Goal: Navigation & Orientation: Find specific page/section

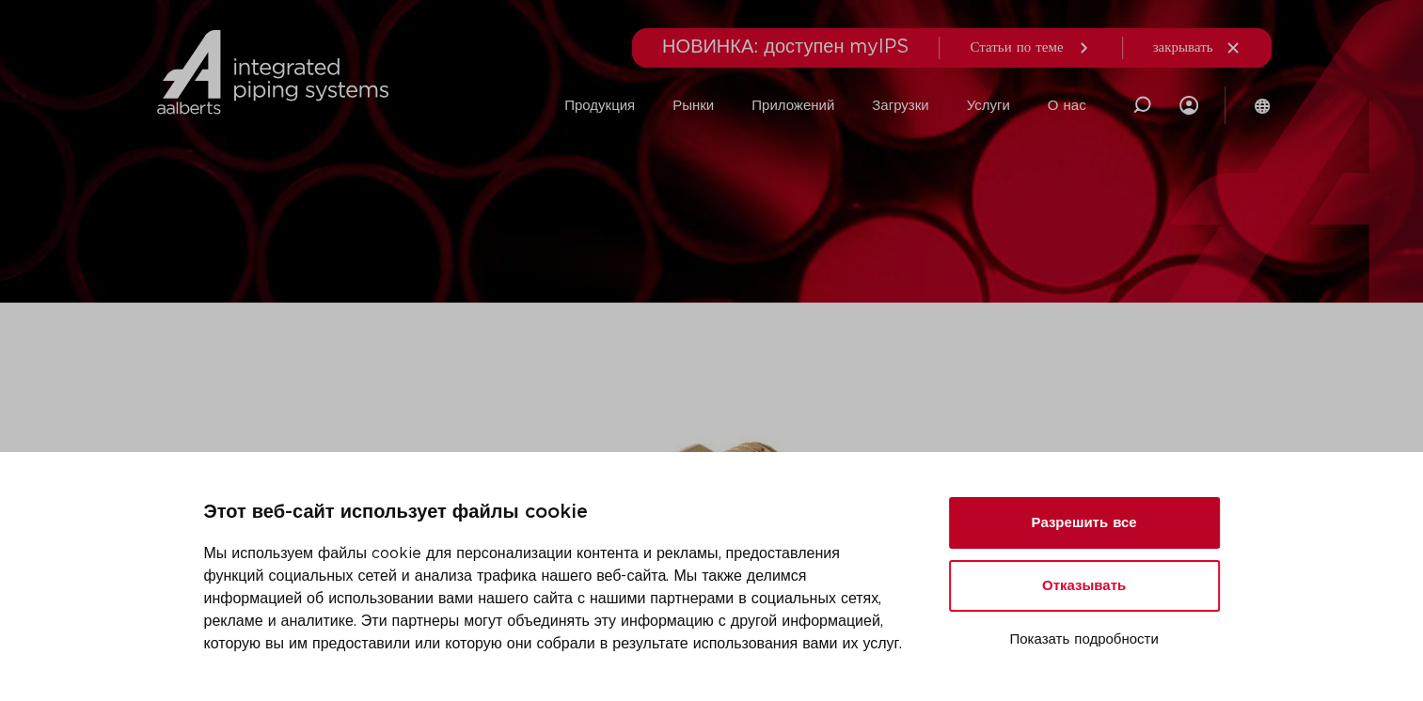
click at [1095, 514] on button "Разрешить все" at bounding box center [1084, 523] width 271 height 52
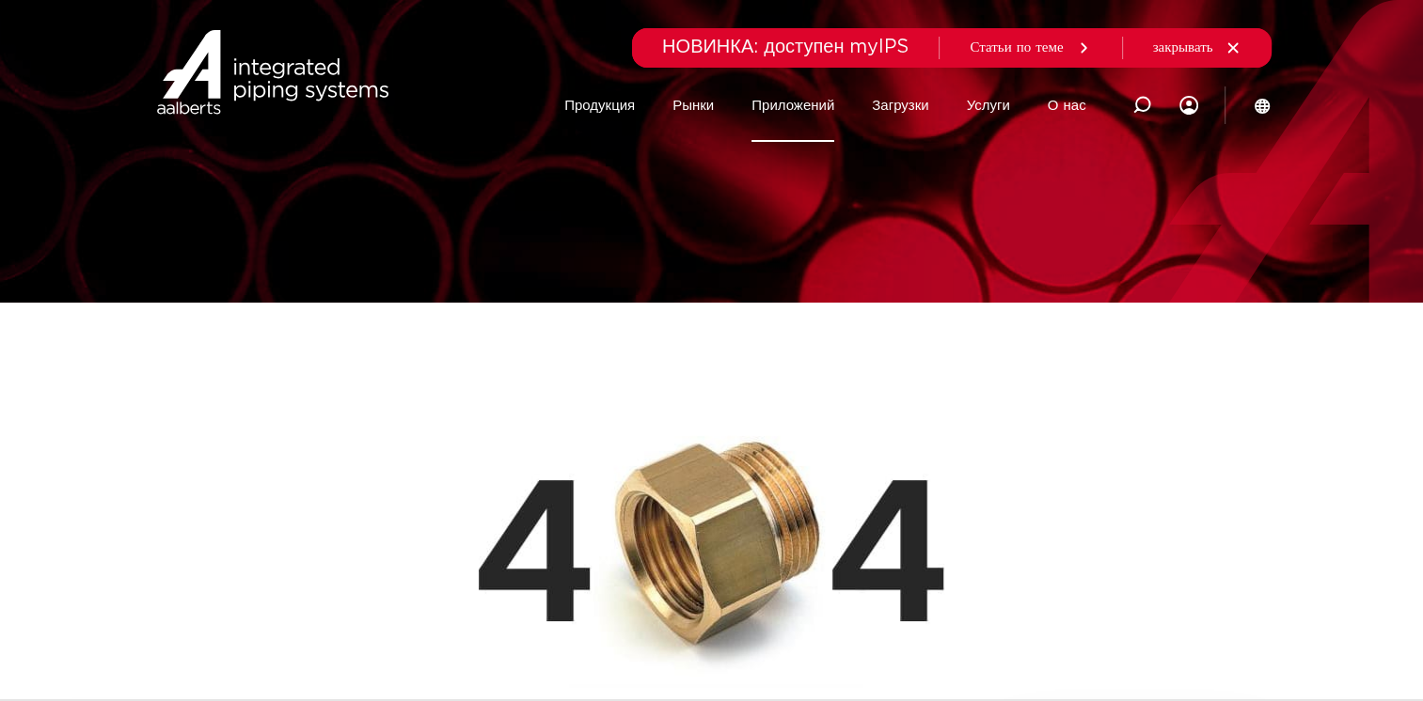
click at [789, 100] on link "Приложений" at bounding box center [792, 106] width 83 height 72
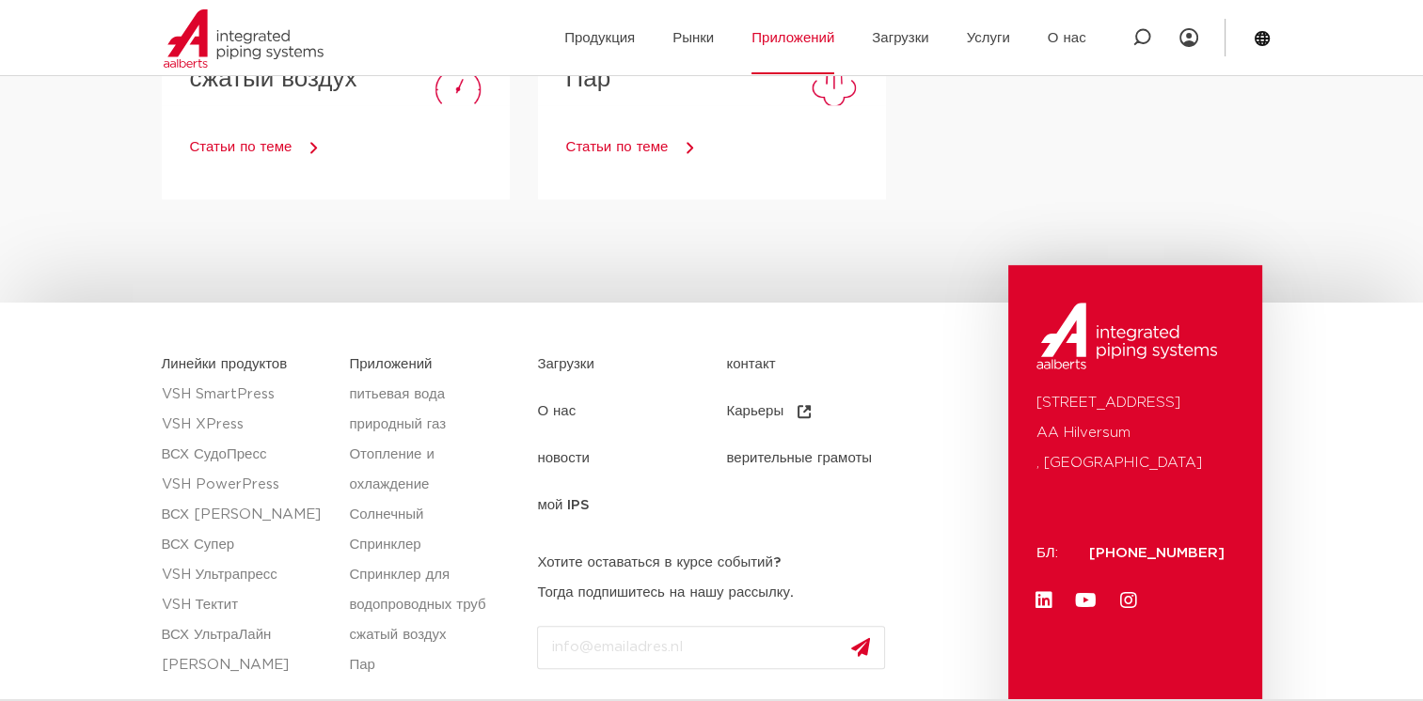
scroll to position [1518, 0]
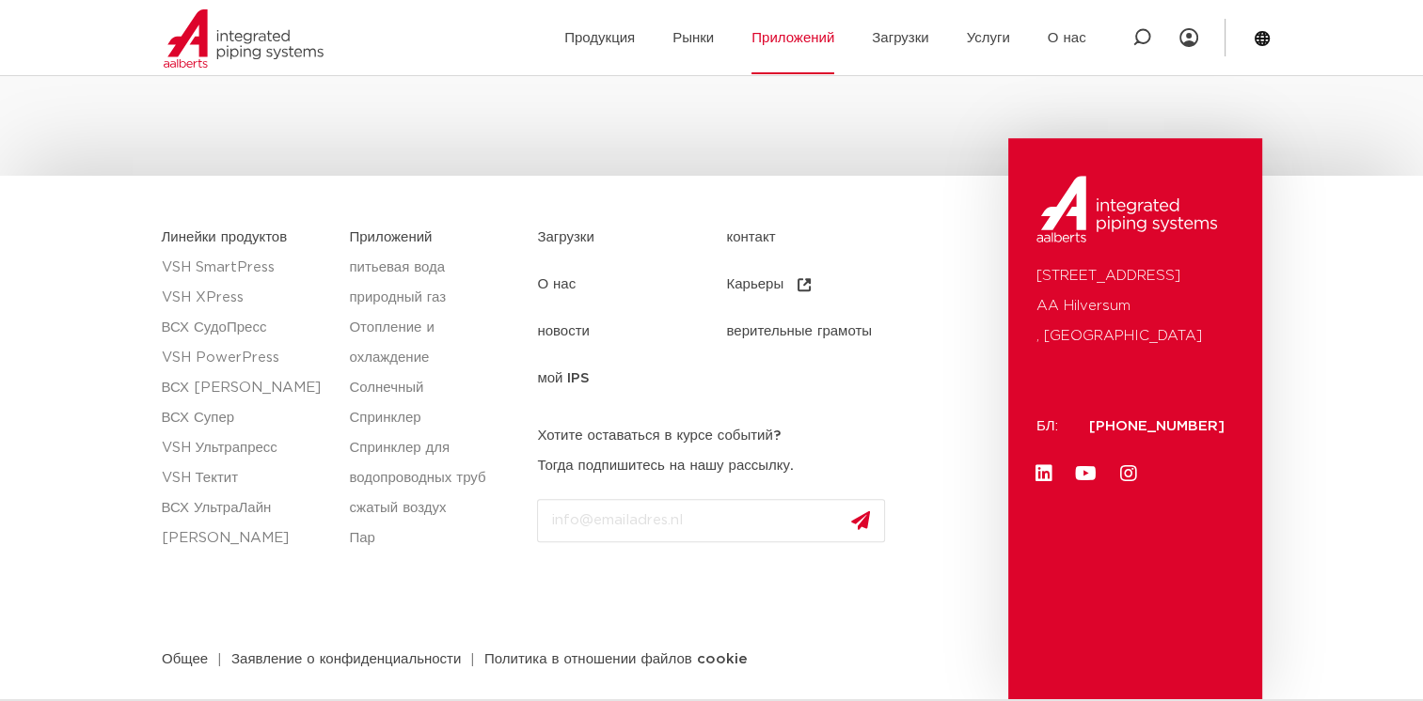
click at [557, 261] on link "О нас" at bounding box center [631, 284] width 189 height 47
